Goal: Register for event/course

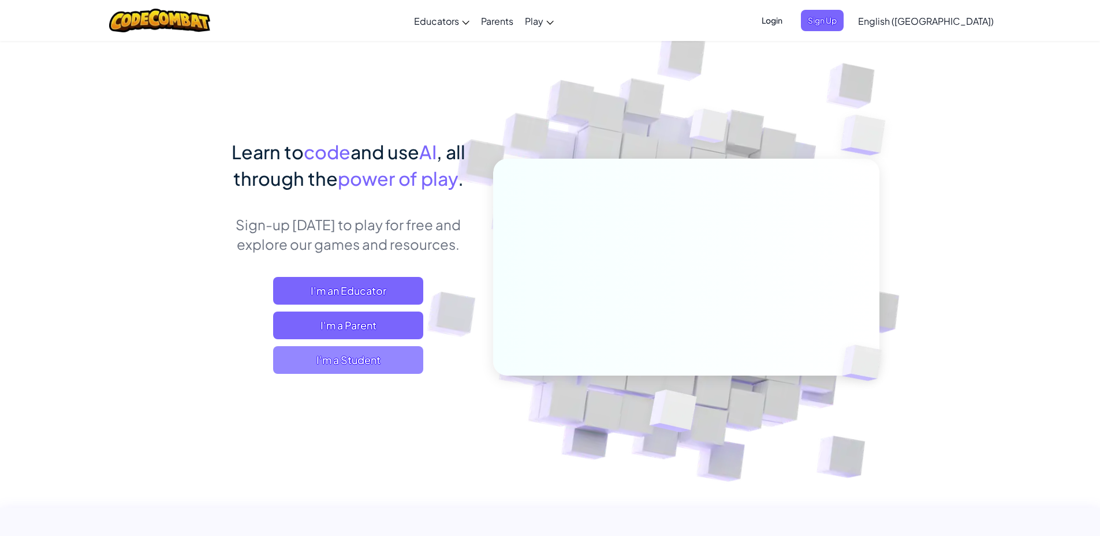
click at [380, 365] on span "I'm a Student" at bounding box center [348, 360] width 150 height 28
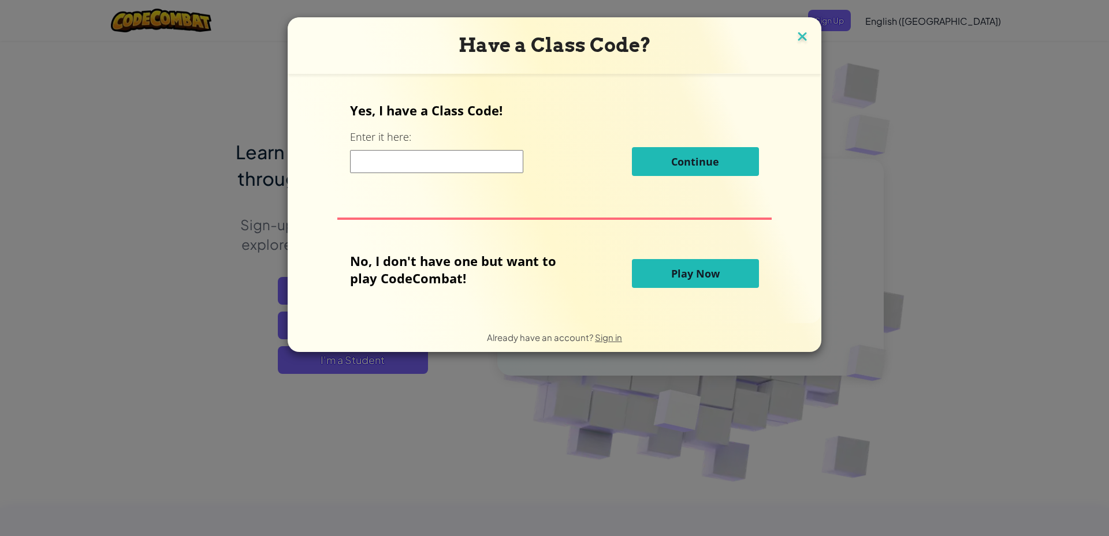
click at [803, 36] on img at bounding box center [802, 37] width 15 height 17
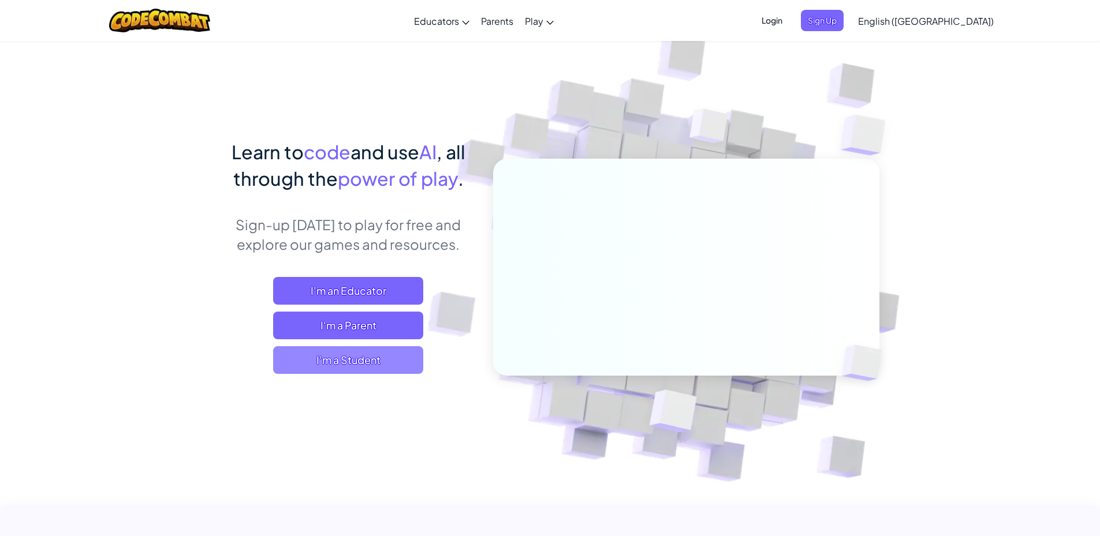
click at [377, 371] on span "I'm a Student" at bounding box center [348, 360] width 150 height 28
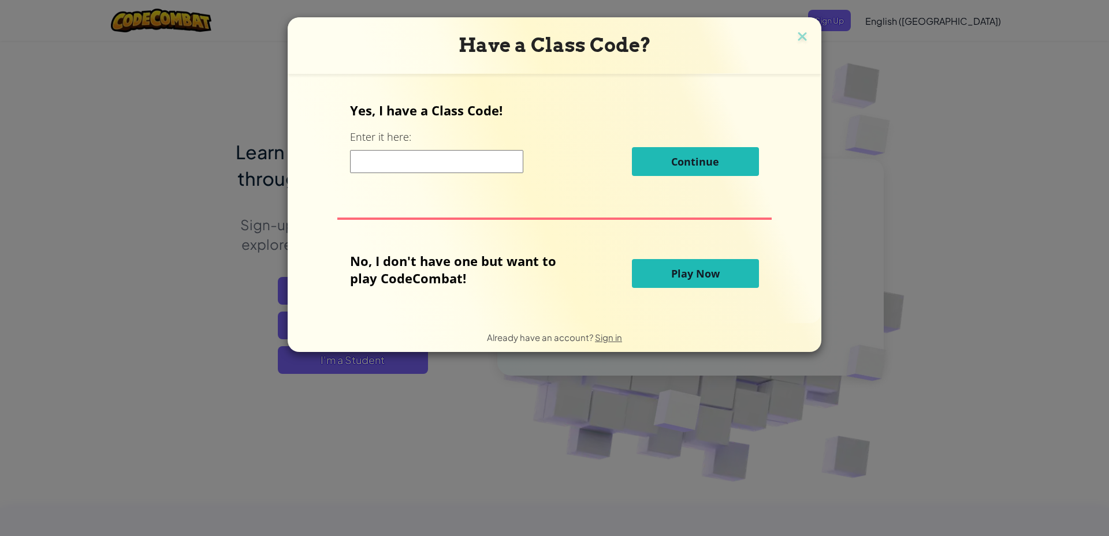
click at [467, 162] on input at bounding box center [436, 161] width 173 height 23
click at [669, 269] on button "Play Now" at bounding box center [695, 273] width 127 height 29
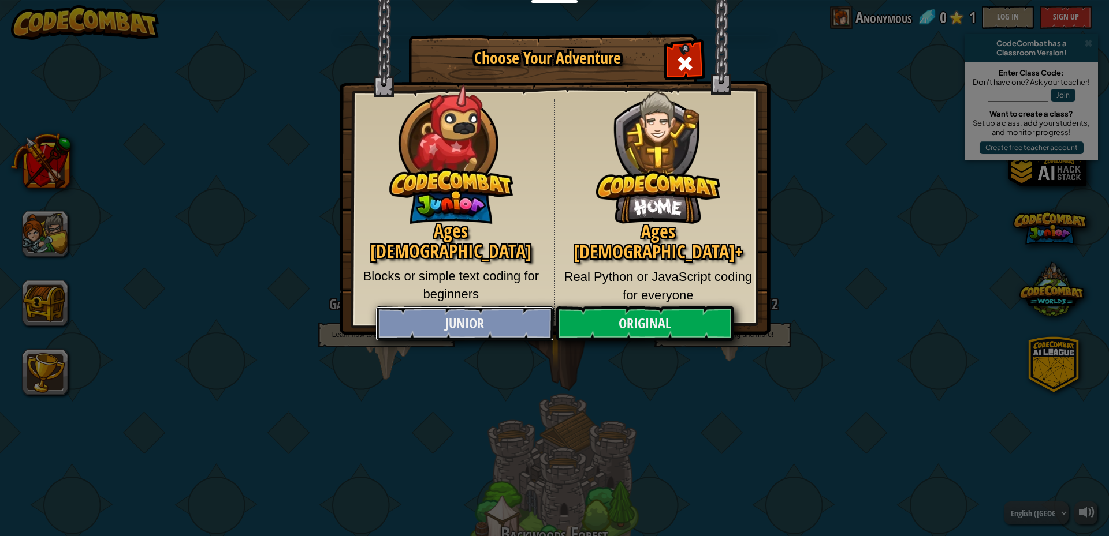
click at [493, 322] on link "Junior" at bounding box center [464, 324] width 178 height 35
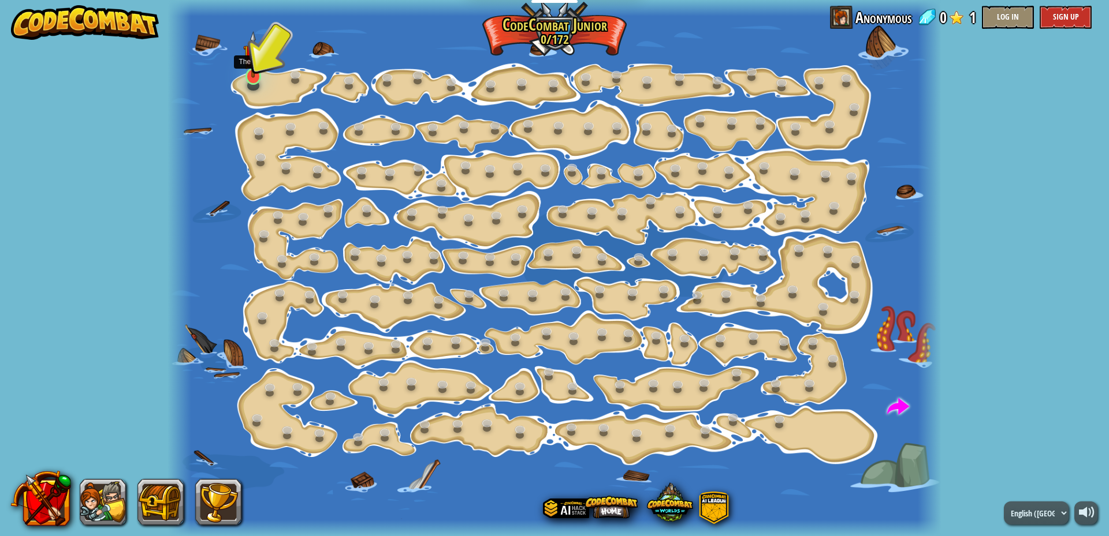
click at [251, 70] on img at bounding box center [253, 54] width 20 height 47
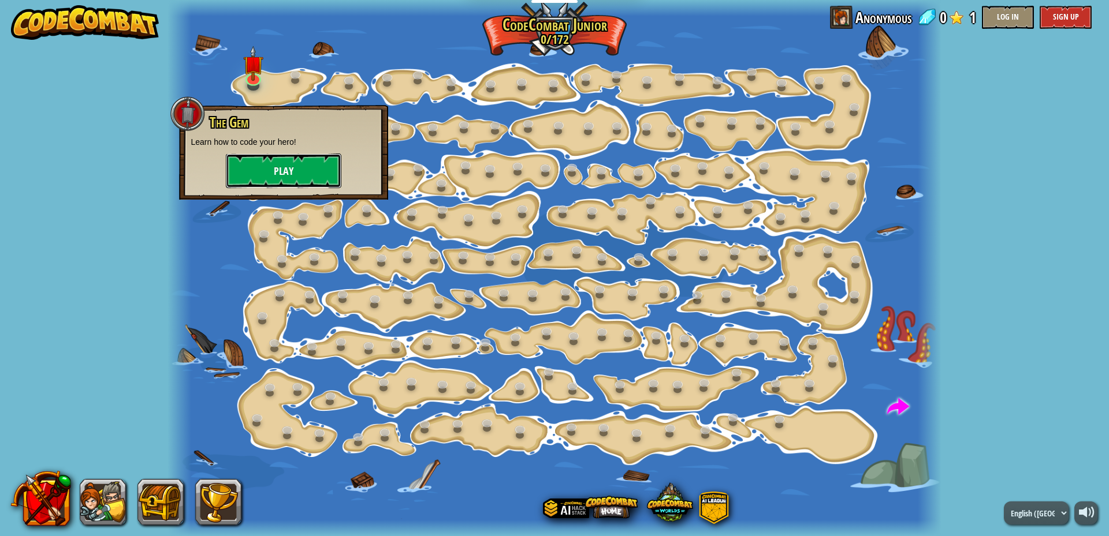
click at [289, 167] on button "Play" at bounding box center [283, 171] width 115 height 35
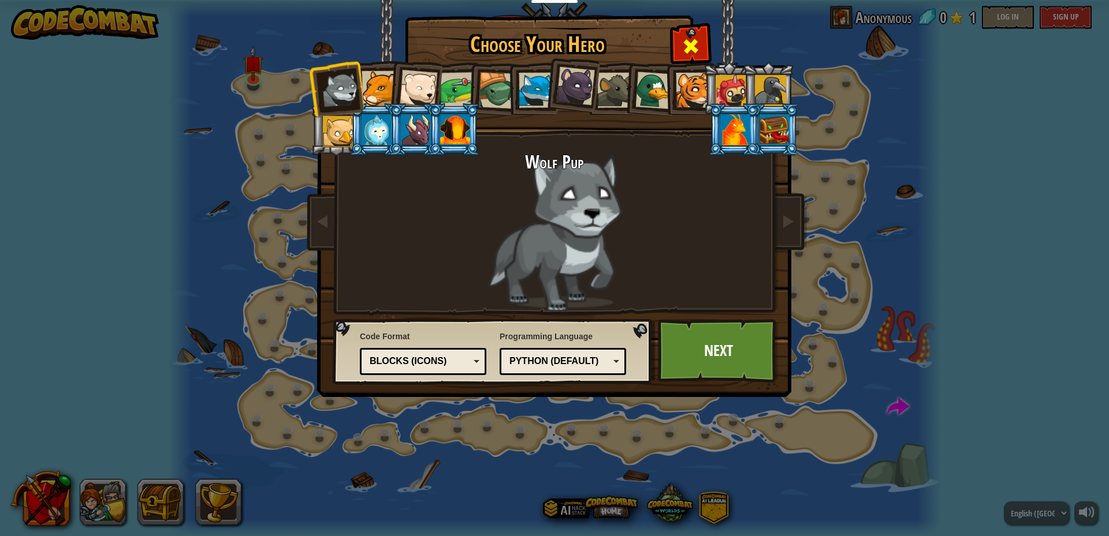
click at [694, 41] on span at bounding box center [690, 46] width 18 height 18
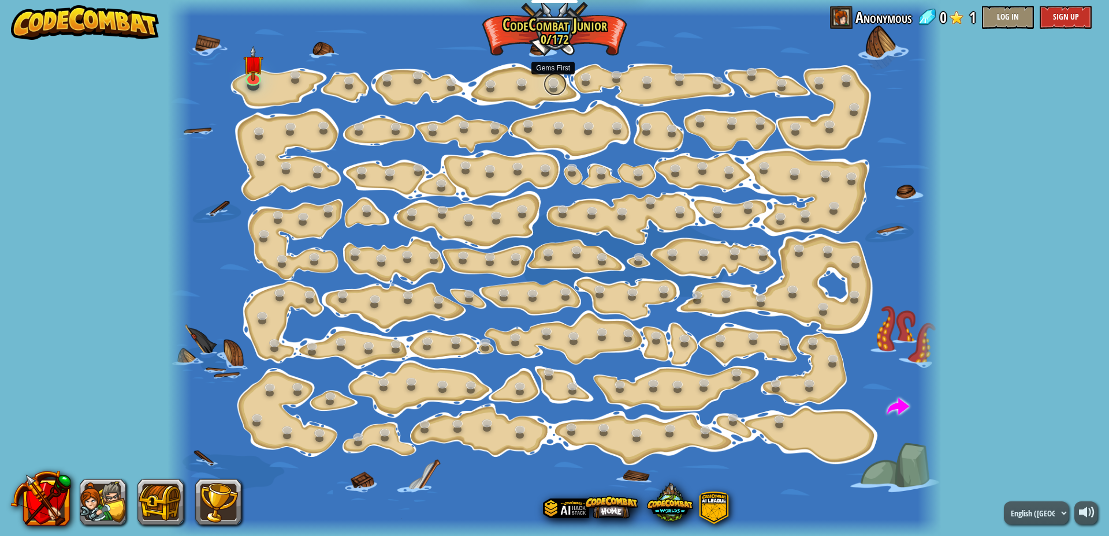
click at [558, 89] on link at bounding box center [554, 84] width 23 height 23
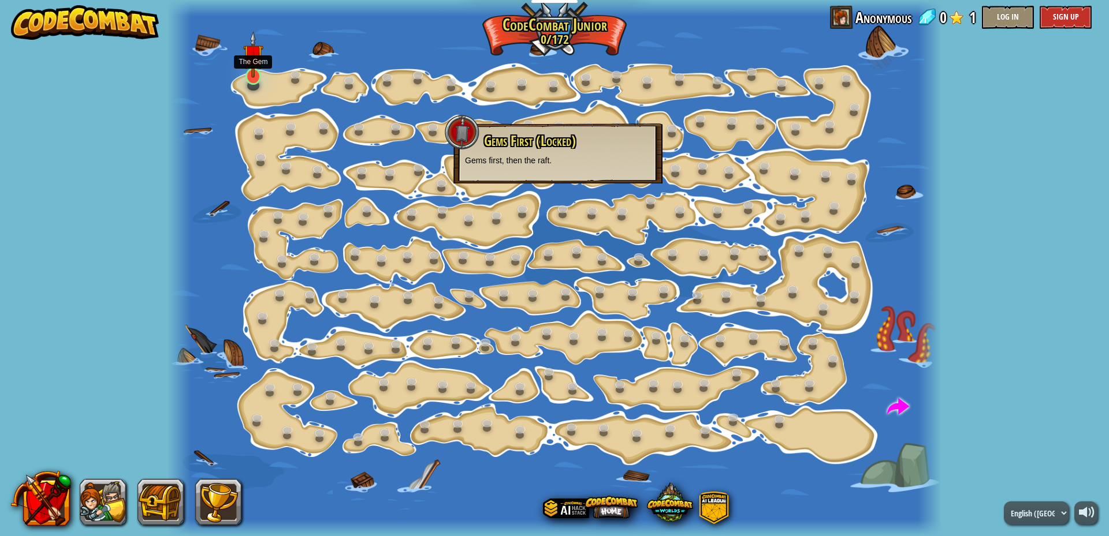
click at [255, 77] on img at bounding box center [253, 54] width 20 height 47
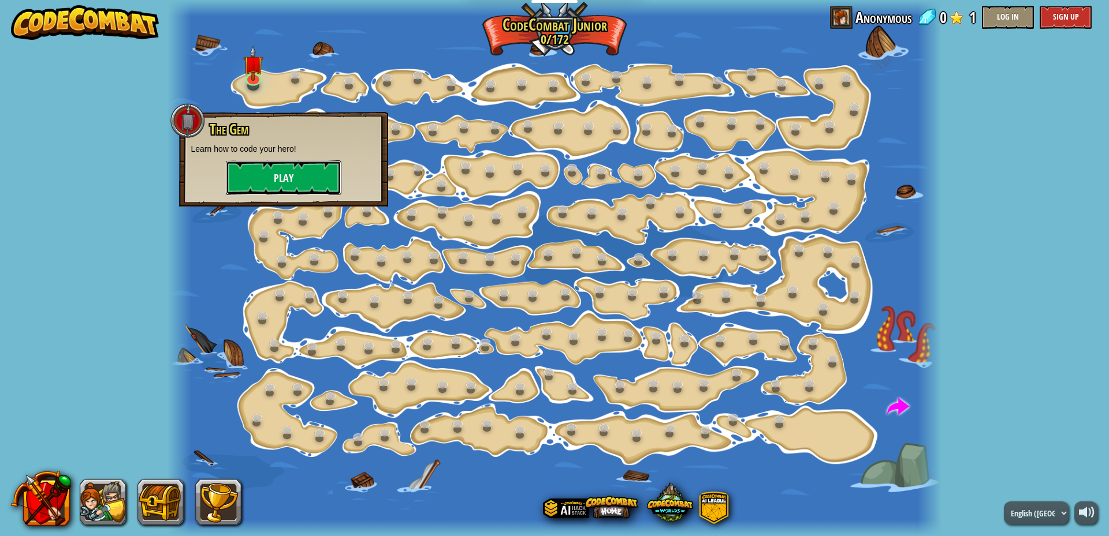
click at [291, 175] on button "Play" at bounding box center [283, 178] width 115 height 35
